Goal: Task Accomplishment & Management: Complete application form

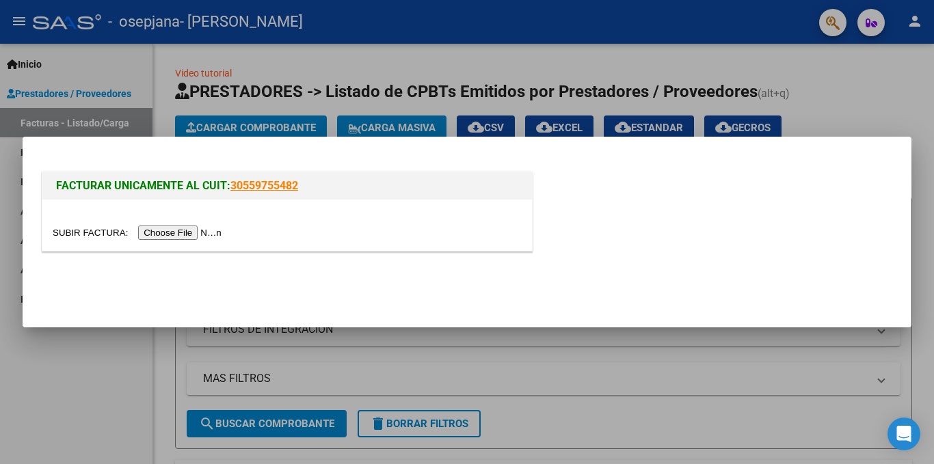
click at [172, 232] on input "file" at bounding box center [139, 233] width 173 height 14
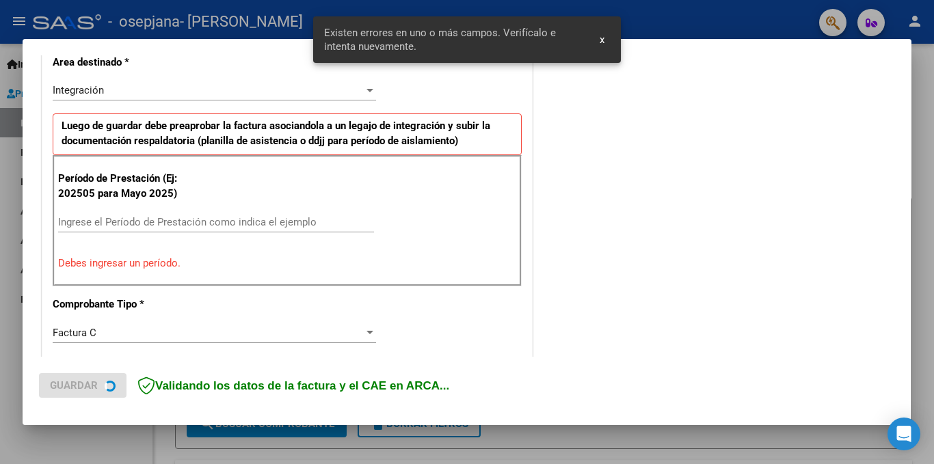
scroll to position [325, 0]
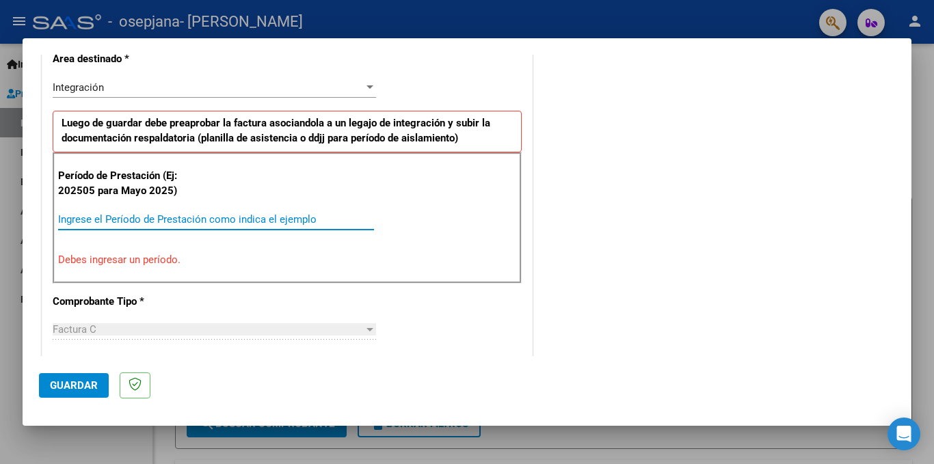
click at [94, 222] on input "Ingrese el Período de Prestación como indica el ejemplo" at bounding box center [216, 219] width 316 height 12
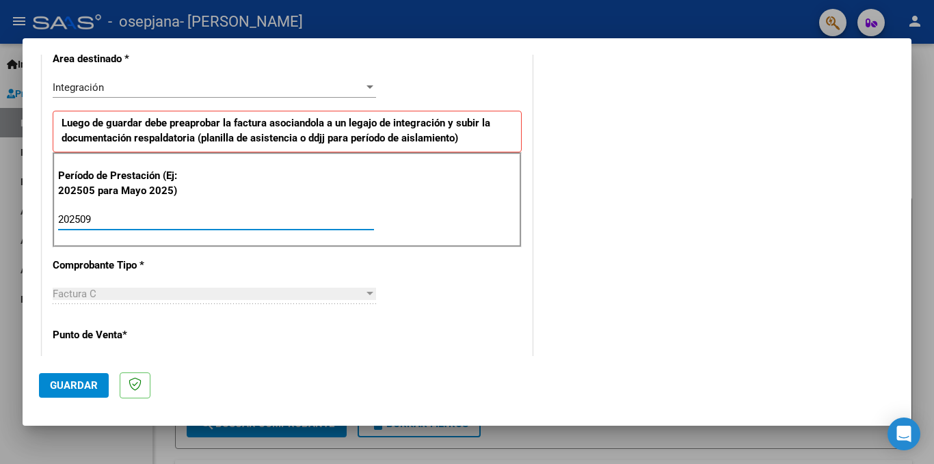
type input "202509"
click at [549, 262] on div "COMENTARIOS Comentarios del Prestador / Gerenciador:" at bounding box center [715, 338] width 360 height 1188
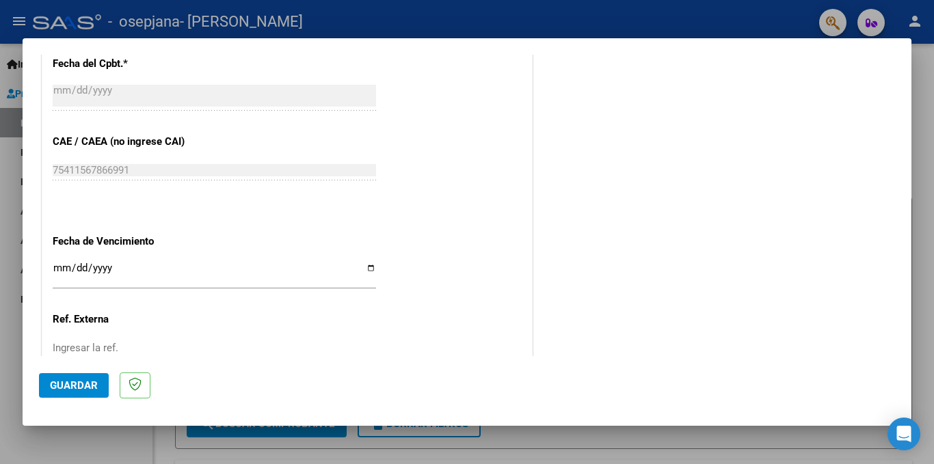
scroll to position [872, 0]
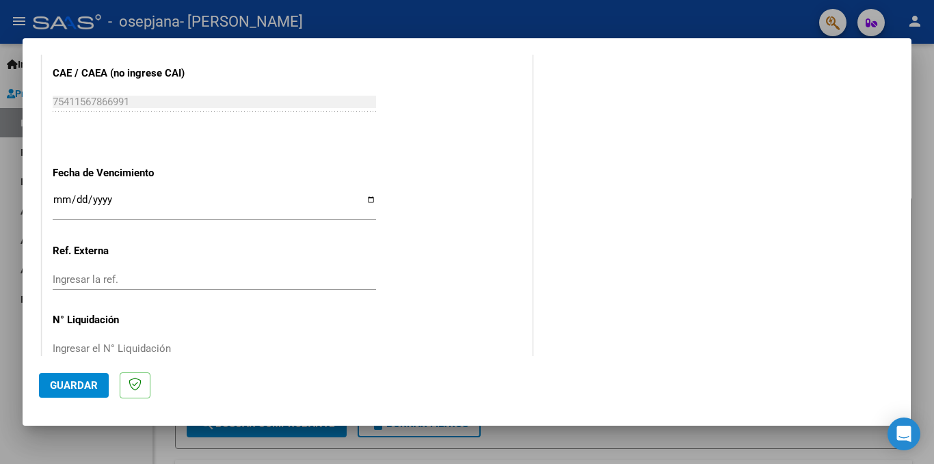
click at [57, 200] on input "Ingresar la fecha" at bounding box center [214, 205] width 323 height 22
click at [366, 202] on input "Ingresar la fecha" at bounding box center [214, 205] width 323 height 22
type input "[DATE]"
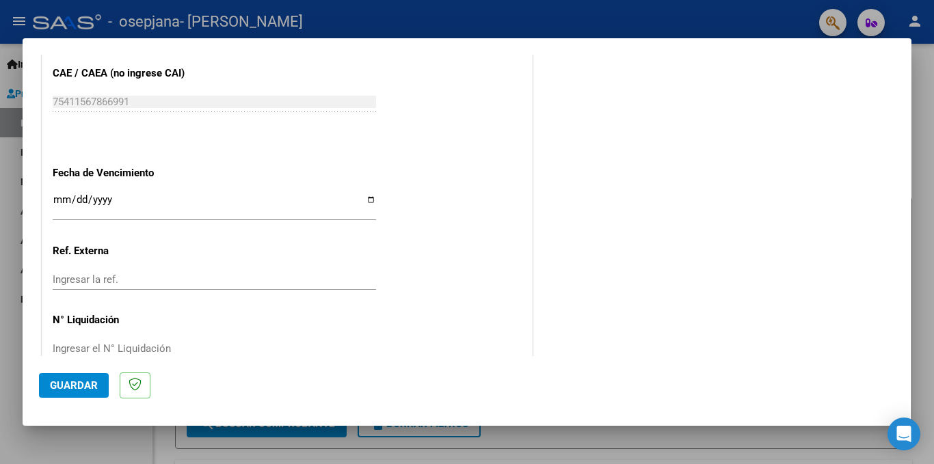
scroll to position [902, 0]
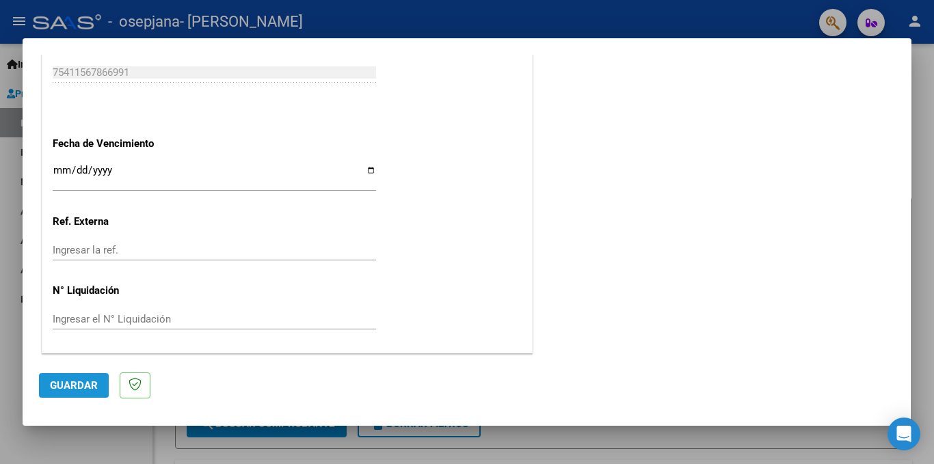
click at [68, 384] on span "Guardar" at bounding box center [74, 385] width 48 height 12
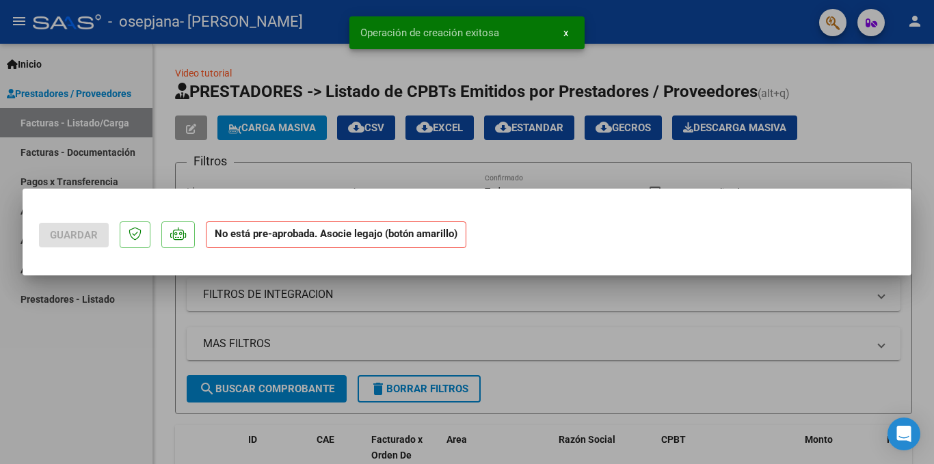
scroll to position [0, 0]
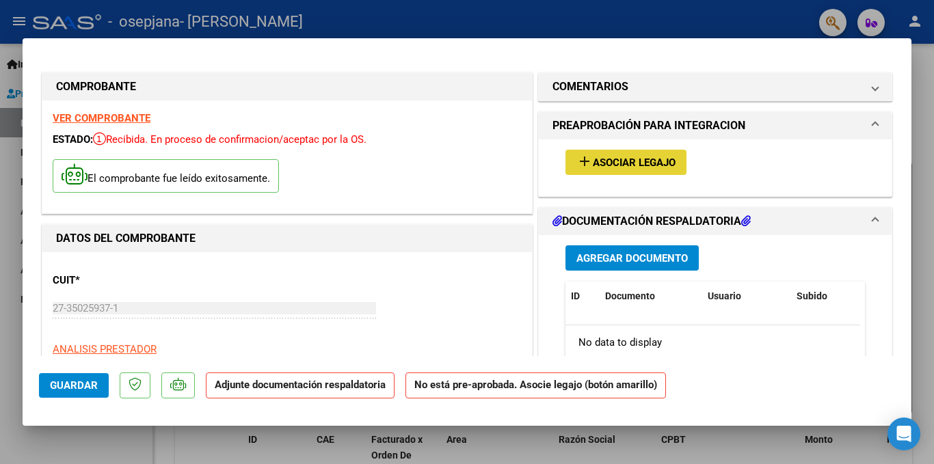
click at [647, 158] on span "Asociar Legajo" at bounding box center [634, 163] width 83 height 12
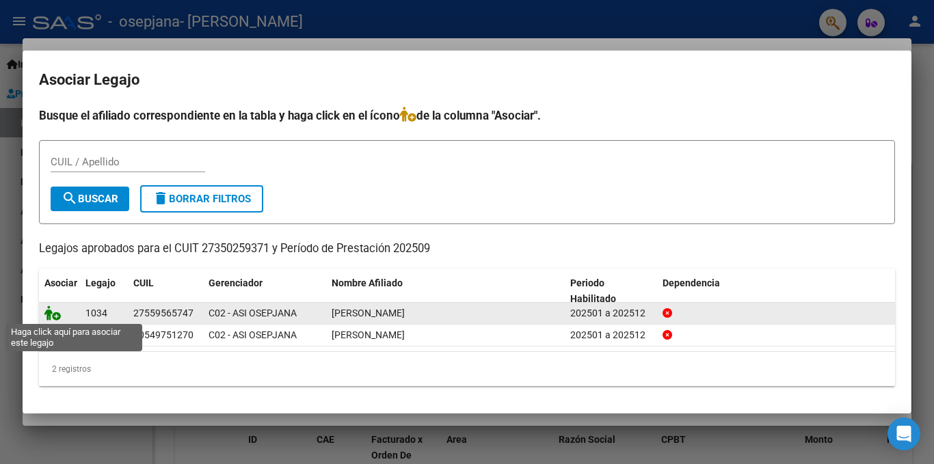
click at [54, 318] on icon at bounding box center [52, 313] width 16 height 15
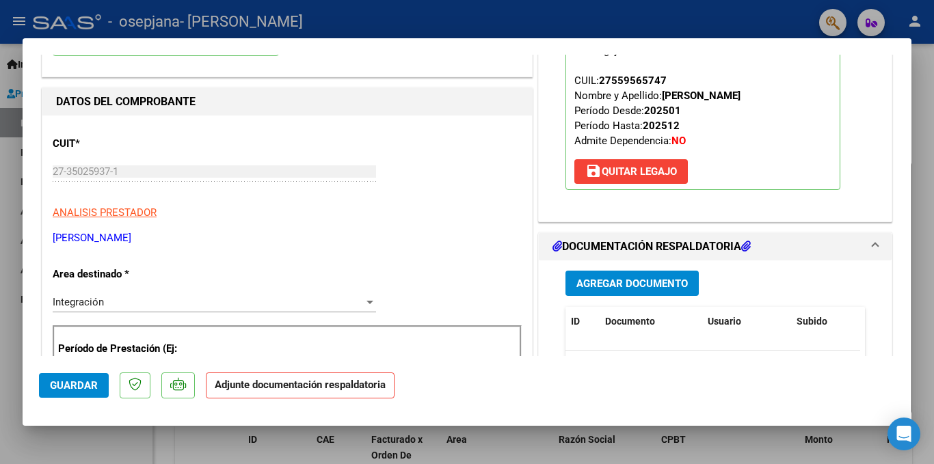
scroll to position [205, 0]
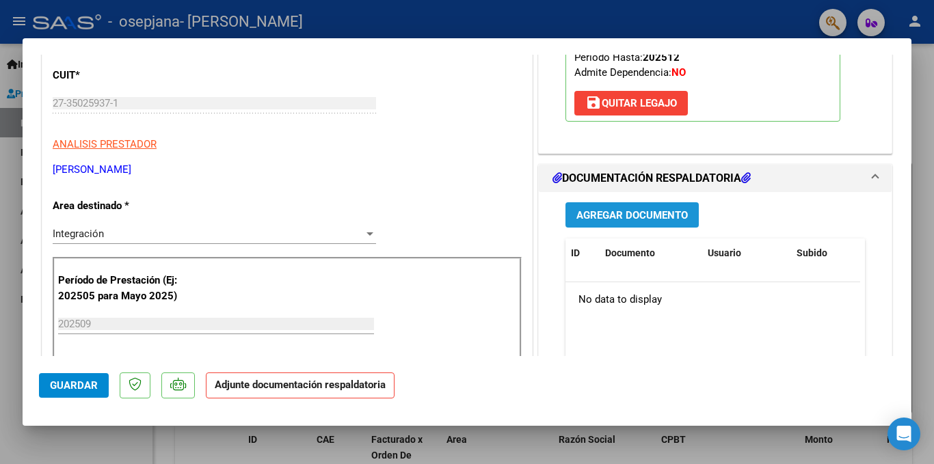
click at [597, 221] on span "Agregar Documento" at bounding box center [631, 215] width 111 height 12
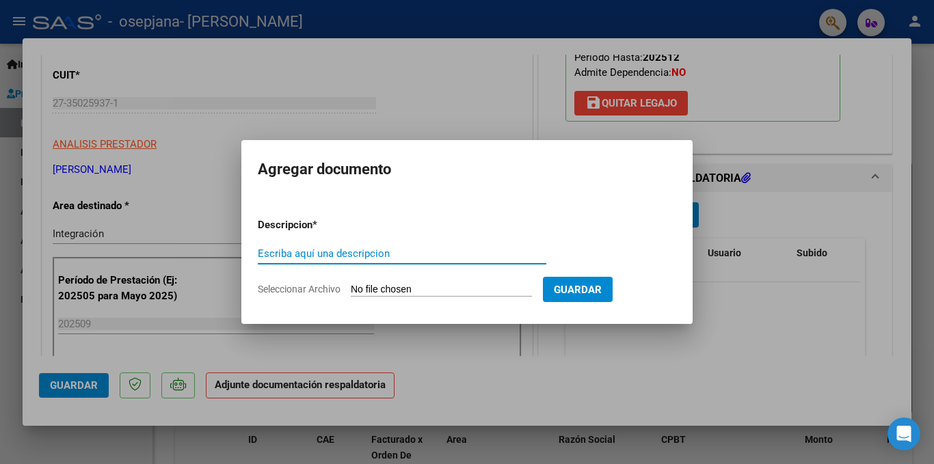
click at [330, 253] on input "Escriba aquí una descripcion" at bounding box center [402, 253] width 288 height 12
type input "planilla de asistencia"
click at [405, 286] on input "Seleccionar Archivo" at bounding box center [441, 290] width 181 height 13
type input "C:\fakepath\PA [PERSON_NAME] [DATE].pdf"
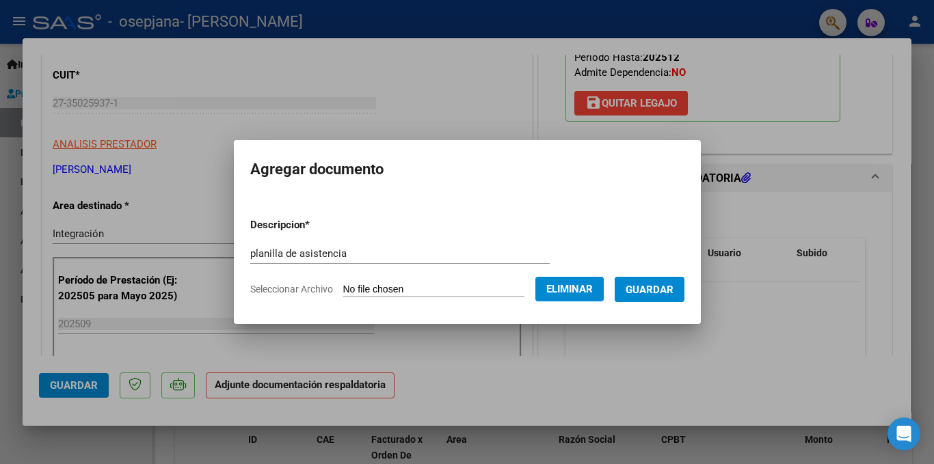
click at [667, 293] on span "Guardar" at bounding box center [650, 290] width 48 height 12
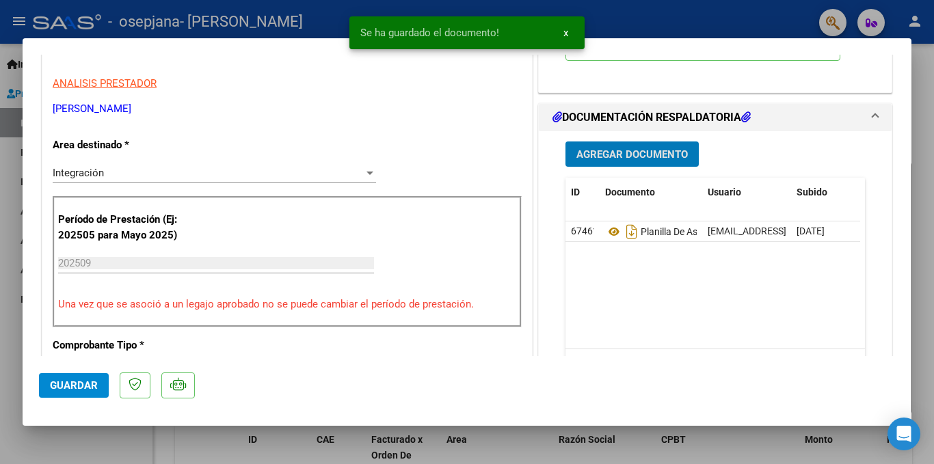
scroll to position [342, 0]
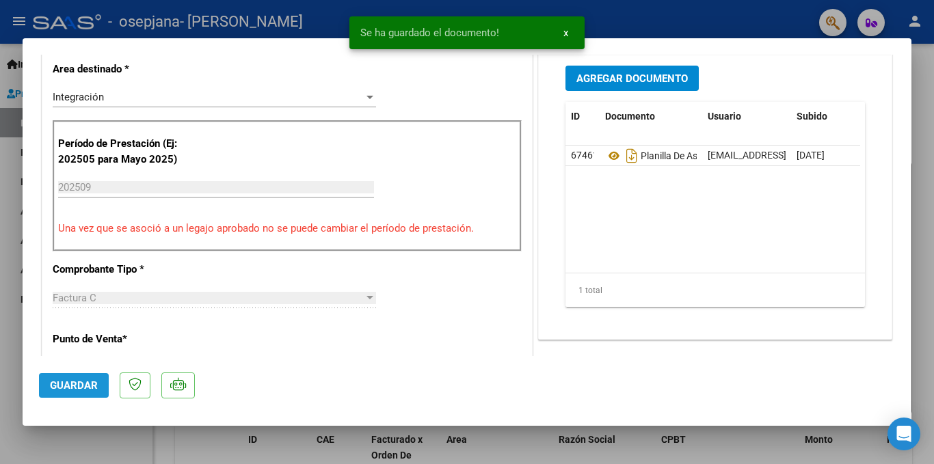
click at [58, 390] on span "Guardar" at bounding box center [74, 385] width 48 height 12
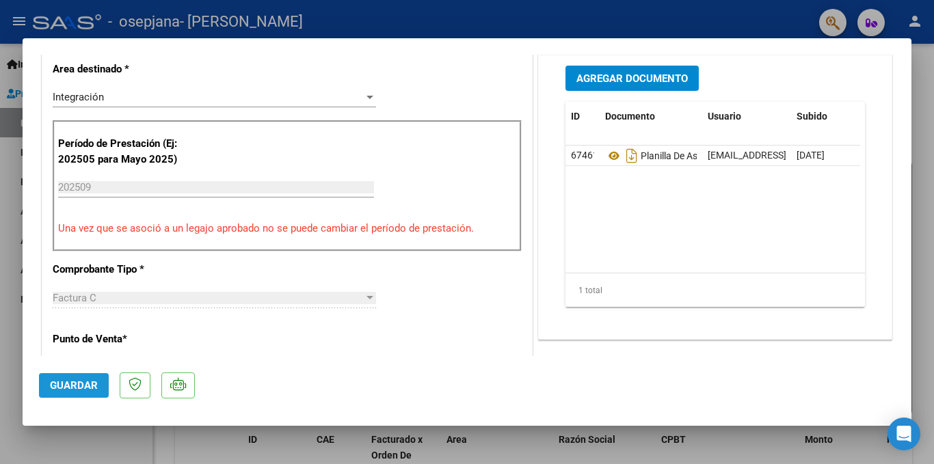
click at [72, 387] on span "Guardar" at bounding box center [74, 385] width 48 height 12
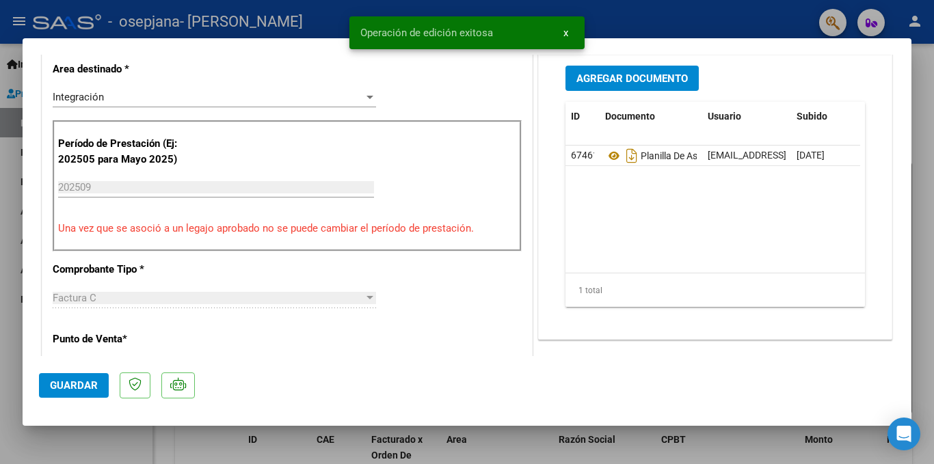
click at [921, 392] on div at bounding box center [467, 232] width 934 height 464
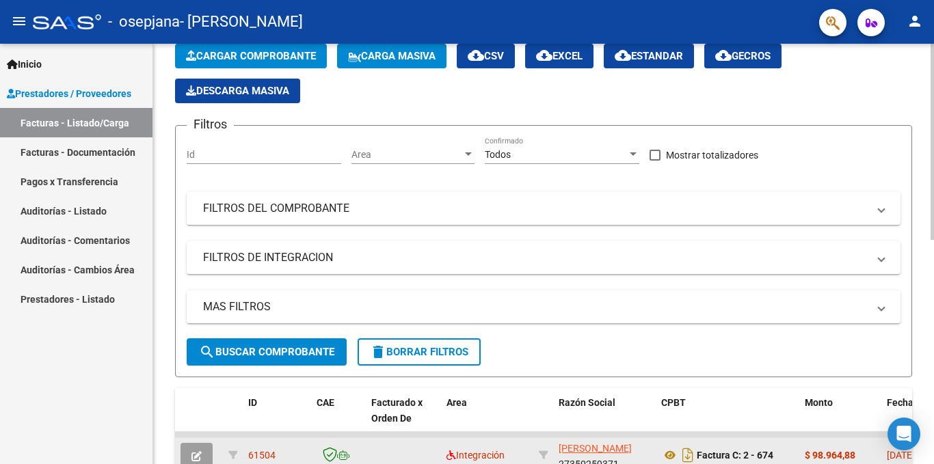
scroll to position [0, 0]
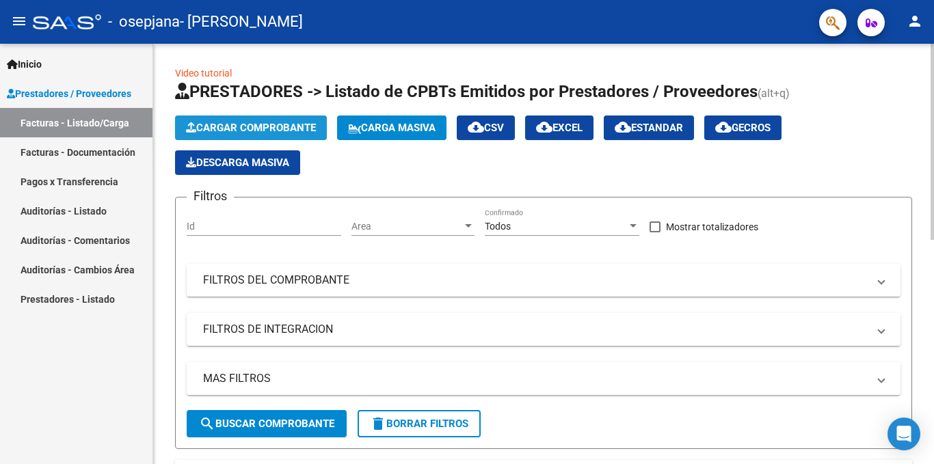
click at [248, 118] on button "Cargar Comprobante" at bounding box center [251, 128] width 152 height 25
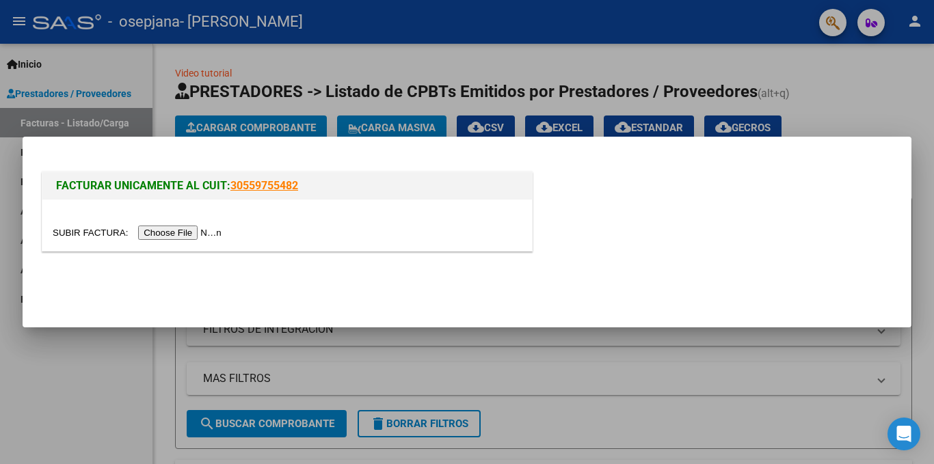
click at [167, 236] on input "file" at bounding box center [139, 233] width 173 height 14
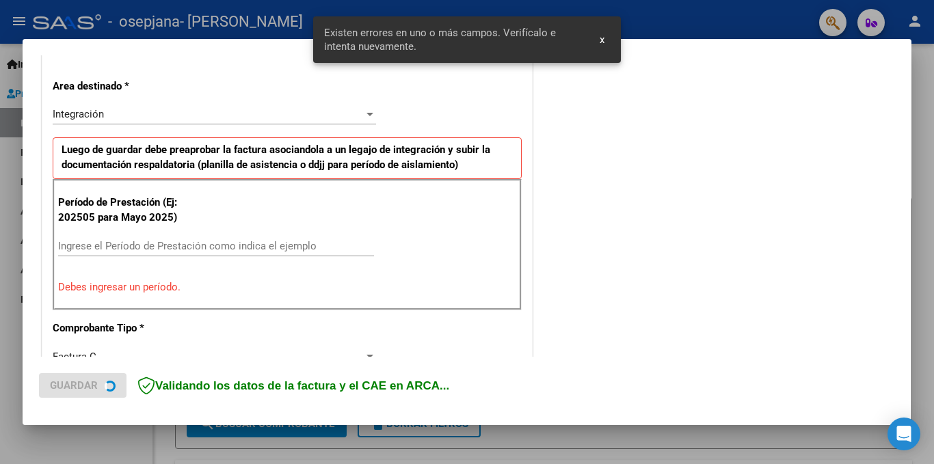
scroll to position [325, 0]
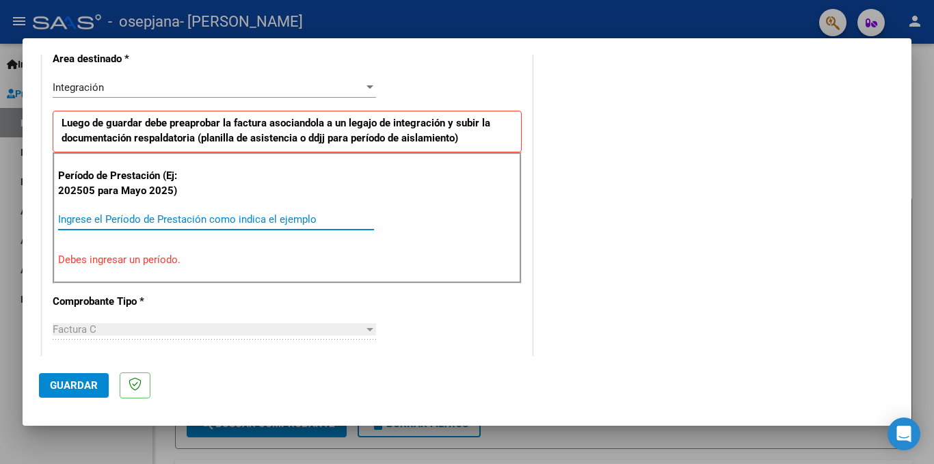
click at [100, 222] on input "Ingrese el Período de Prestación como indica el ejemplo" at bounding box center [216, 219] width 316 height 12
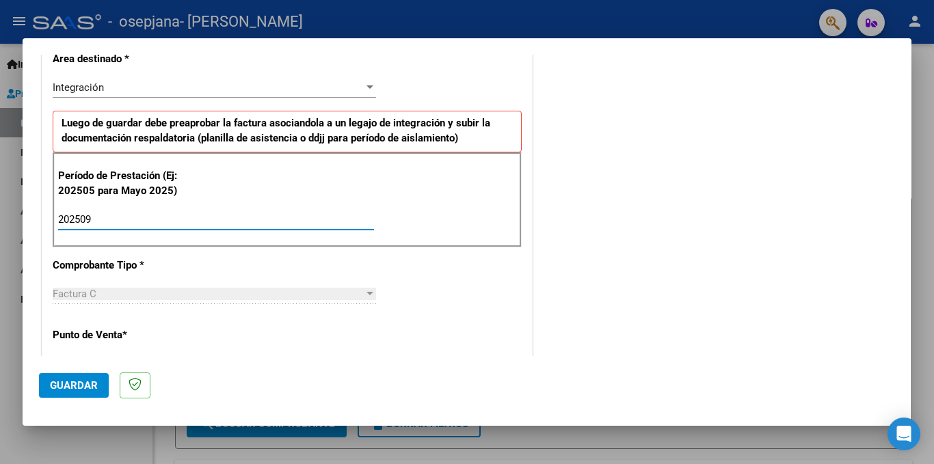
type input "202509"
click at [570, 282] on div "COMENTARIOS Comentarios del Prestador / Gerenciador:" at bounding box center [715, 338] width 360 height 1188
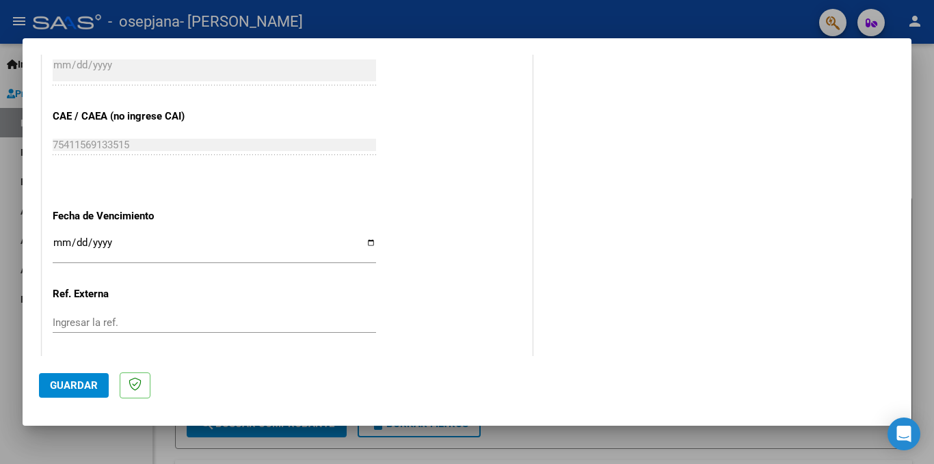
scroll to position [902, 0]
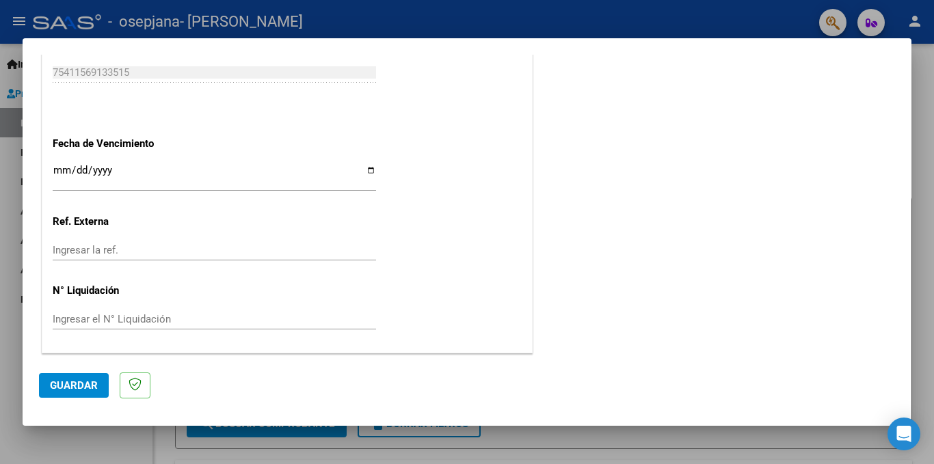
click at [366, 171] on input "Ingresar la fecha" at bounding box center [214, 176] width 323 height 22
type input "[DATE]"
click at [82, 380] on span "Guardar" at bounding box center [74, 385] width 48 height 12
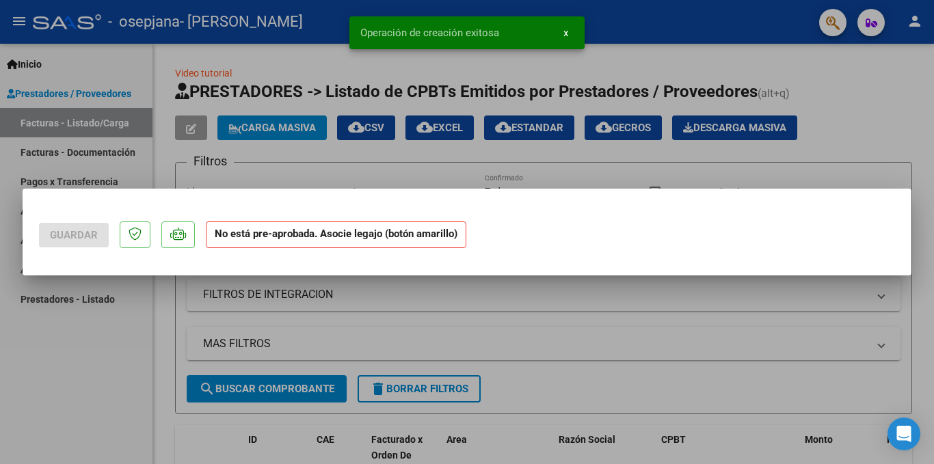
scroll to position [0, 0]
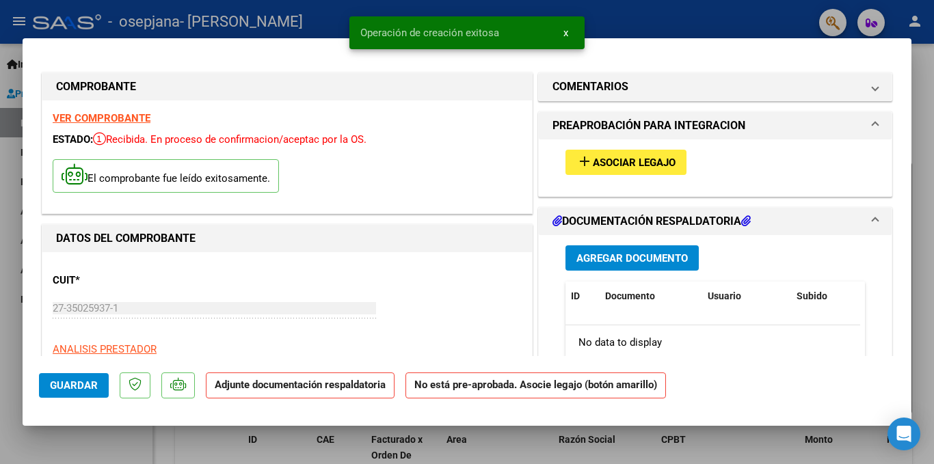
click at [603, 165] on span "Asociar Legajo" at bounding box center [634, 163] width 83 height 12
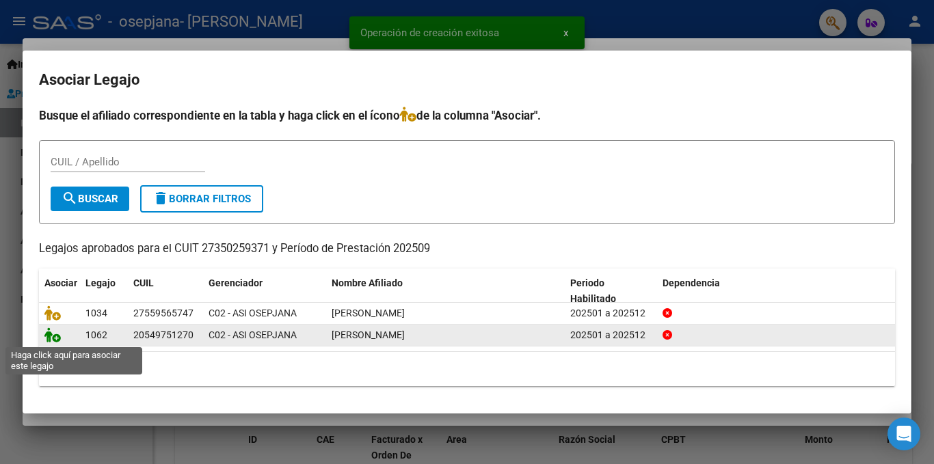
click at [55, 337] on icon at bounding box center [52, 334] width 16 height 15
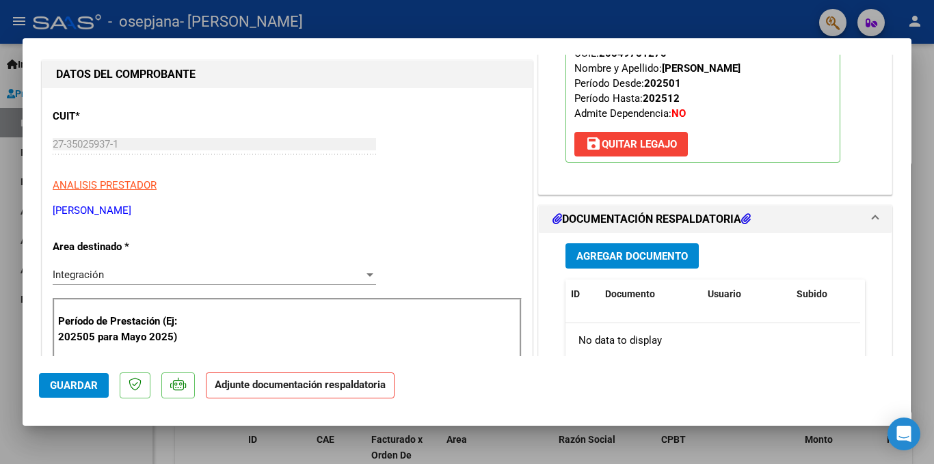
scroll to position [205, 0]
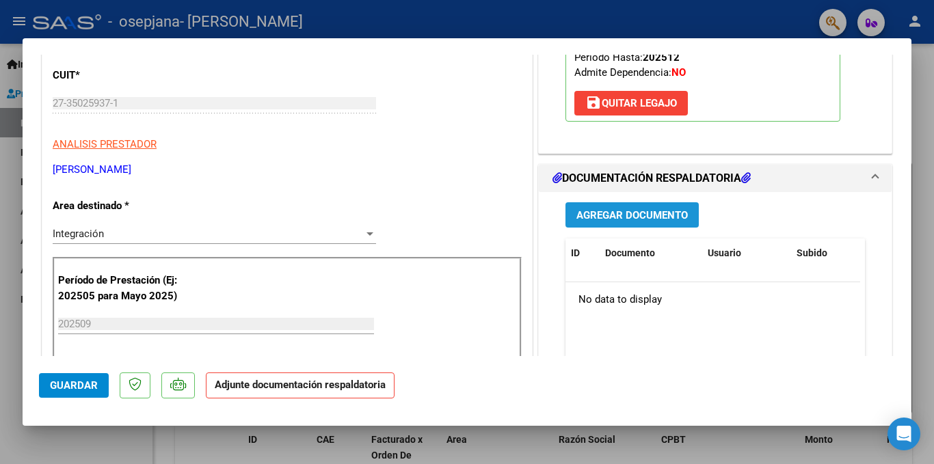
click at [632, 218] on span "Agregar Documento" at bounding box center [631, 215] width 111 height 12
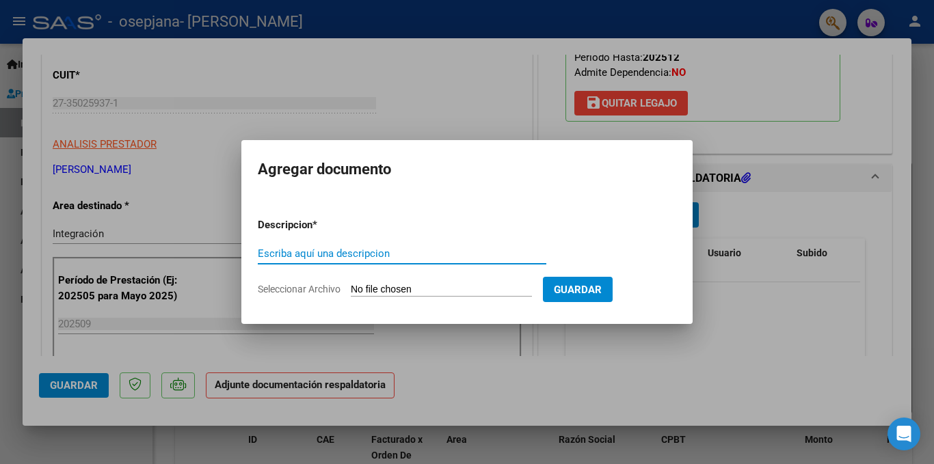
click at [319, 256] on input "Escriba aquí una descripcion" at bounding box center [402, 253] width 288 height 12
type input "planilla de asistencia"
click at [464, 284] on input "Seleccionar Archivo" at bounding box center [441, 290] width 181 height 13
type input "C:\fakepath\PA [PERSON_NAME] [DATE].pdf"
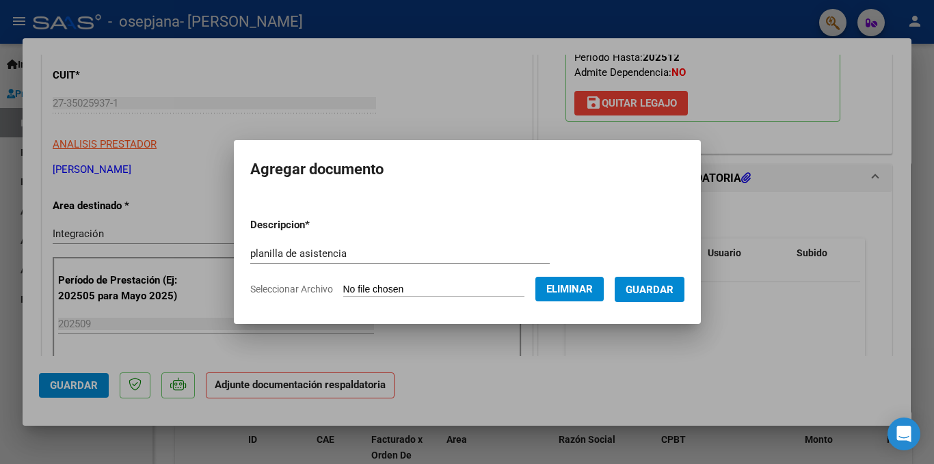
click at [673, 286] on span "Guardar" at bounding box center [650, 290] width 48 height 12
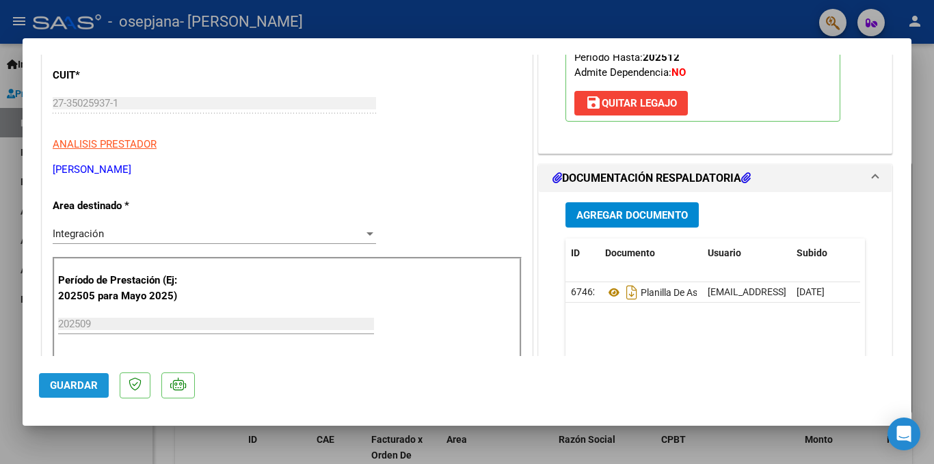
click at [64, 382] on span "Guardar" at bounding box center [74, 385] width 48 height 12
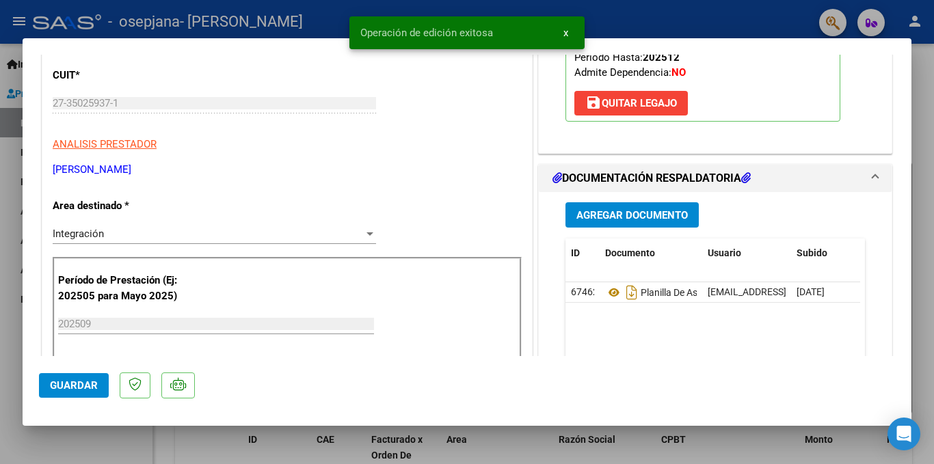
click at [930, 328] on div at bounding box center [467, 232] width 934 height 464
type input "$ 0,00"
